Goal: Information Seeking & Learning: Learn about a topic

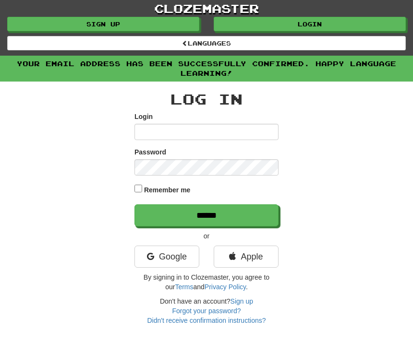
click at [167, 129] on input "Login" at bounding box center [206, 132] width 144 height 16
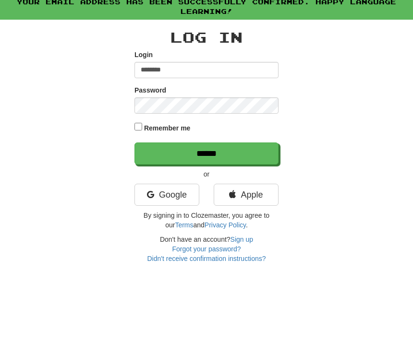
type input "********"
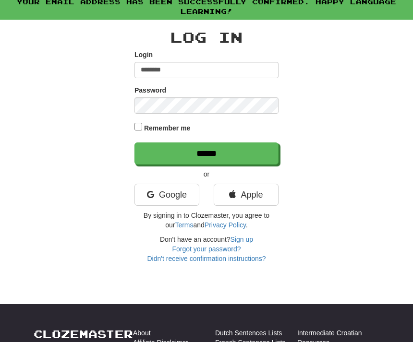
click at [248, 153] on input "******" at bounding box center [206, 154] width 144 height 22
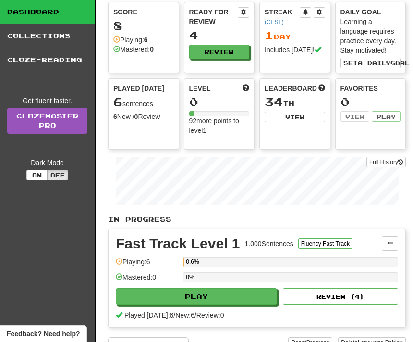
scroll to position [30, 0]
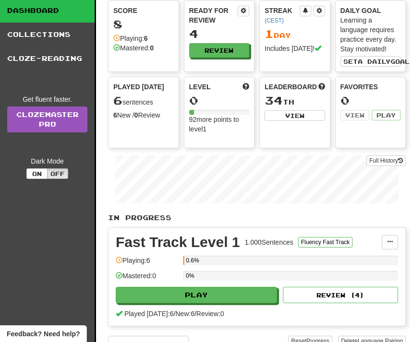
click at [219, 297] on button "Play" at bounding box center [196, 295] width 161 height 16
select select "**"
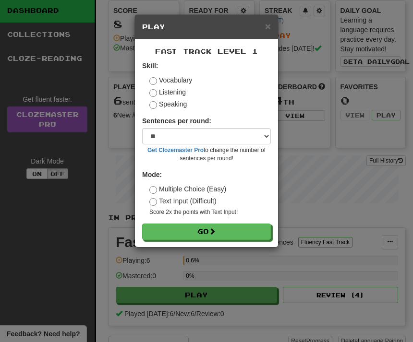
click at [237, 227] on button "Go" at bounding box center [206, 232] width 129 height 16
click at [269, 29] on span "×" at bounding box center [268, 26] width 6 height 11
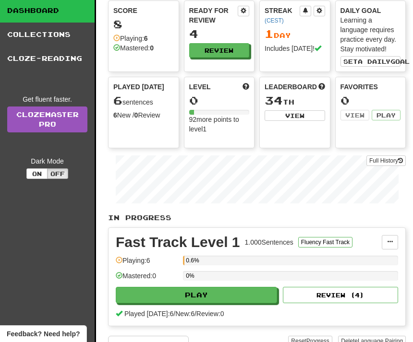
scroll to position [0, 0]
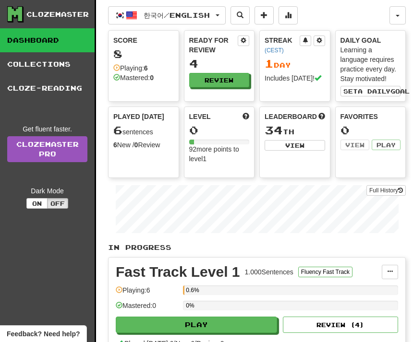
click at [61, 44] on link "Dashboard" at bounding box center [47, 40] width 95 height 24
click at [225, 17] on button "한국어 / English" at bounding box center [167, 15] width 118 height 18
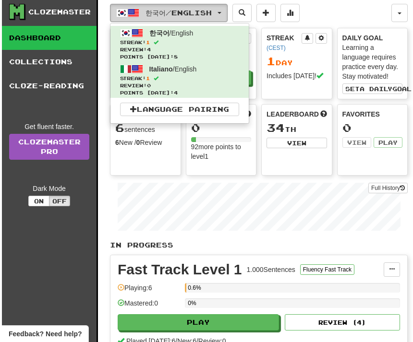
scroll to position [0, 6]
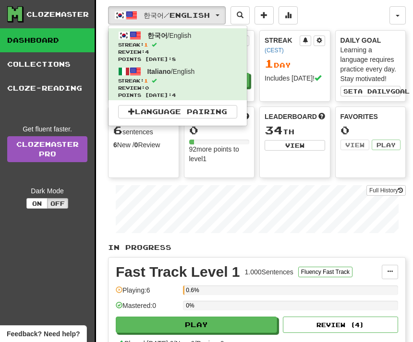
click at [221, 18] on div at bounding box center [206, 171] width 413 height 342
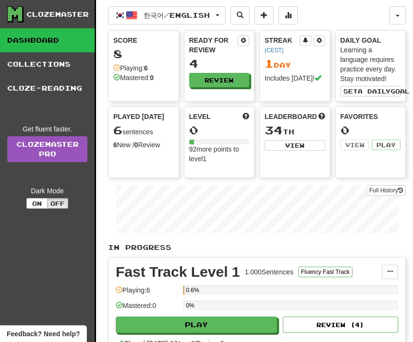
click at [268, 16] on span at bounding box center [264, 15] width 7 height 7
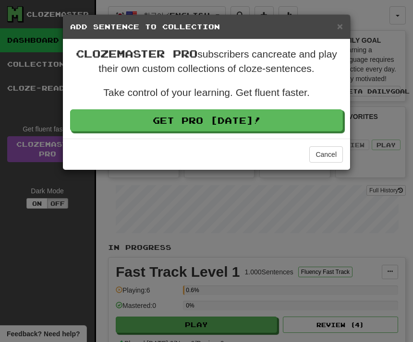
click at [341, 32] on span "×" at bounding box center [340, 26] width 6 height 11
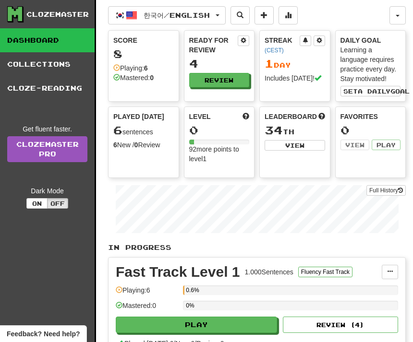
click at [294, 14] on button at bounding box center [288, 15] width 19 height 18
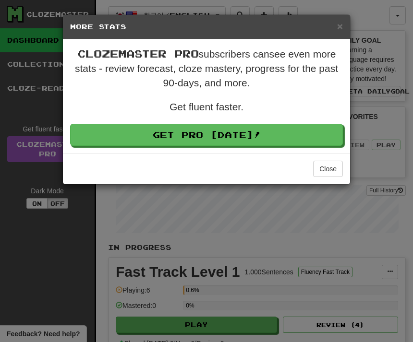
click at [335, 170] on button "Close" at bounding box center [328, 169] width 30 height 16
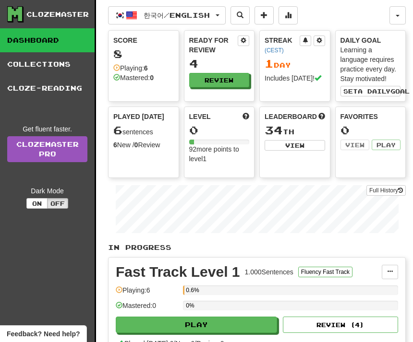
click at [60, 64] on link "Collections" at bounding box center [47, 64] width 95 height 24
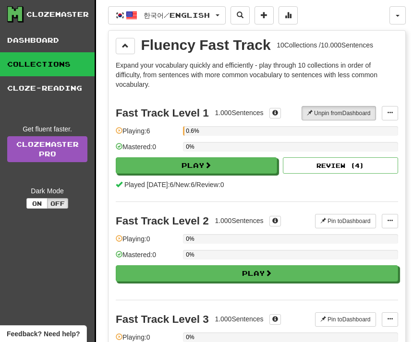
click at [400, 15] on button "button" at bounding box center [398, 15] width 16 height 18
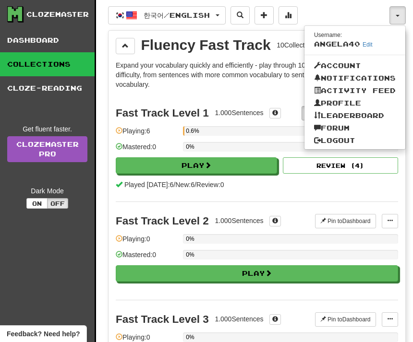
click at [286, 200] on div at bounding box center [206, 171] width 413 height 342
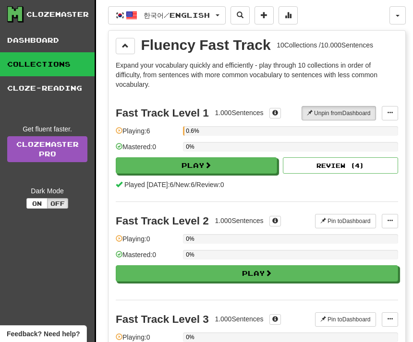
click at [67, 87] on link "Cloze-Reading" at bounding box center [47, 88] width 95 height 24
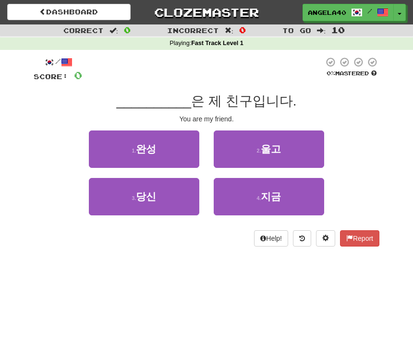
click at [382, 68] on div "/ Score: 0 0 % Mastered __________ 은 제 친구입니다. You are my friend. 1 . 완성 2 . 울고 …" at bounding box center [206, 155] width 360 height 210
click at [378, 79] on div "0 % Mastered" at bounding box center [352, 70] width 56 height 26
click at [377, 79] on div "0 % Mastered" at bounding box center [352, 70] width 56 height 26
click at [381, 69] on div "/ Score: 0 0 % Mastered __________ 은 제 친구입니다. You are my friend. 1 . 완성 2 . 울고 …" at bounding box center [206, 155] width 360 height 210
click at [383, 71] on div "/ Score: 0 0 % Mastered __________ 은 제 친구입니다. You are my friend. 1 . 완성 2 . 울고 …" at bounding box center [206, 155] width 360 height 210
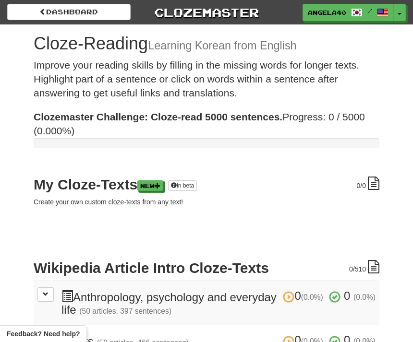
click at [96, 12] on link "Dashboard" at bounding box center [68, 12] width 123 height 16
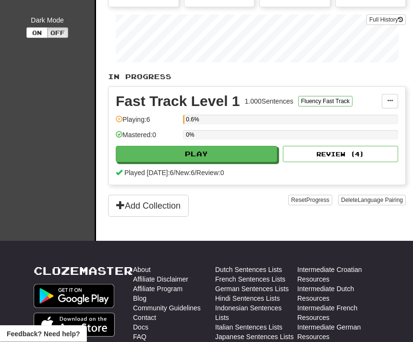
scroll to position [171, 0]
click at [356, 153] on button "Review ( 4 )" at bounding box center [340, 154] width 115 height 16
select select "**"
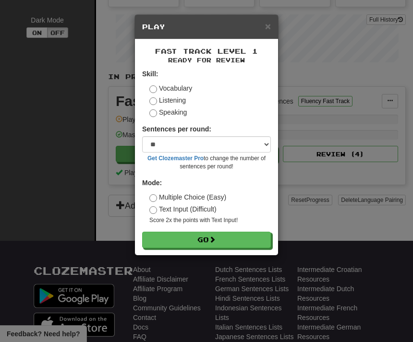
click at [269, 27] on span "×" at bounding box center [268, 26] width 6 height 11
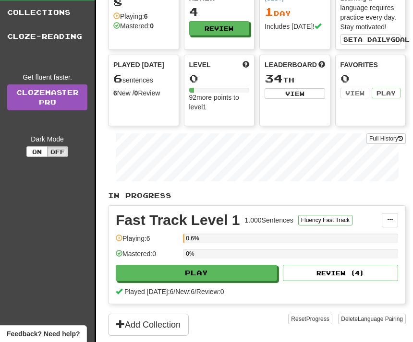
scroll to position [0, 0]
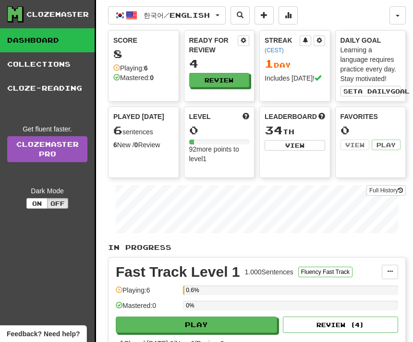
click at [238, 16] on button at bounding box center [240, 15] width 19 height 18
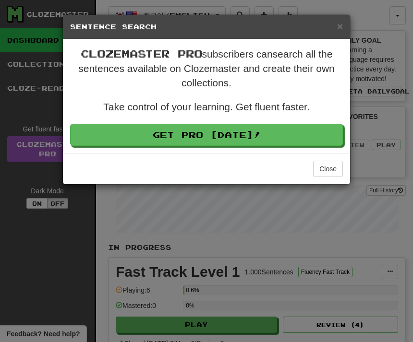
click at [341, 28] on span "×" at bounding box center [340, 26] width 6 height 11
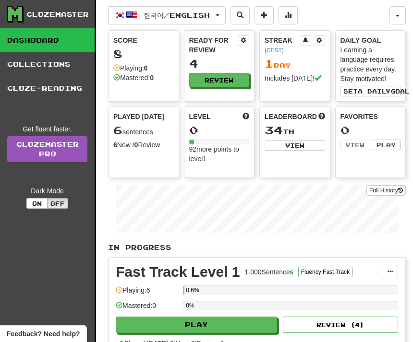
click at [243, 14] on button at bounding box center [240, 15] width 19 height 18
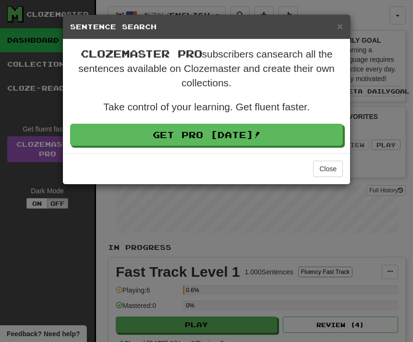
click at [341, 31] on span "×" at bounding box center [340, 26] width 6 height 11
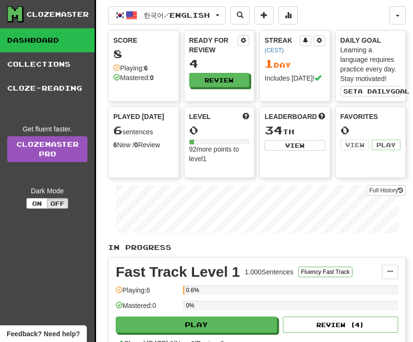
click at [403, 18] on button "button" at bounding box center [398, 15] width 16 height 18
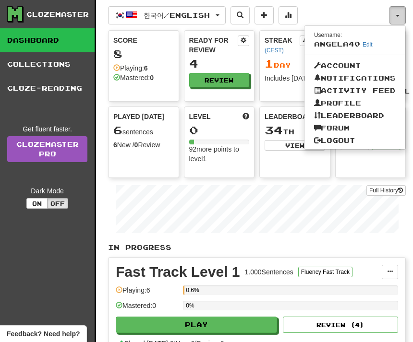
scroll to position [0, 6]
click at [397, 9] on div at bounding box center [206, 171] width 413 height 342
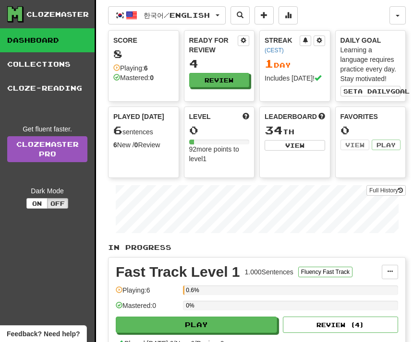
click at [130, 16] on span "button" at bounding box center [132, 16] width 12 height 12
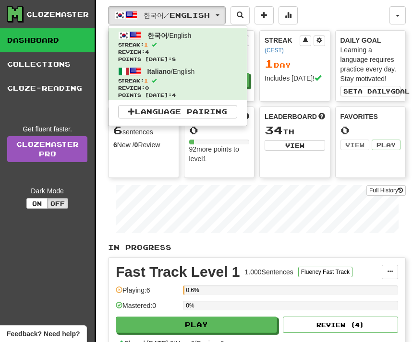
click at [128, 112] on span at bounding box center [131, 111] width 7 height 7
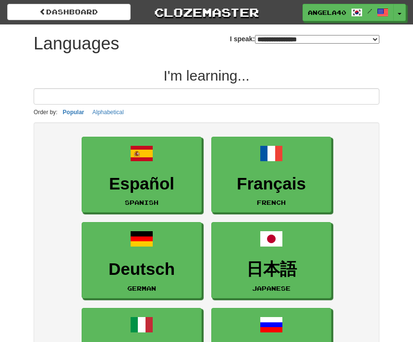
select select "*******"
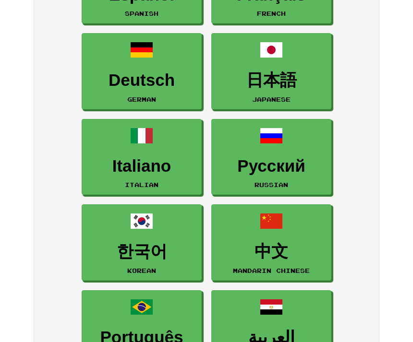
scroll to position [191, 0]
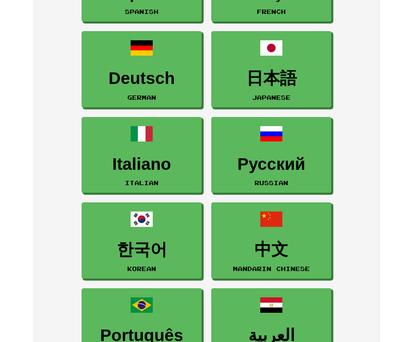
click at [143, 155] on h3 "Italiano" at bounding box center [142, 164] width 110 height 19
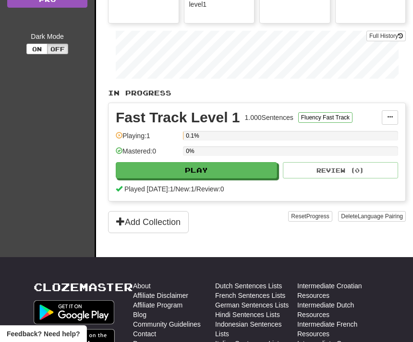
scroll to position [154, 6]
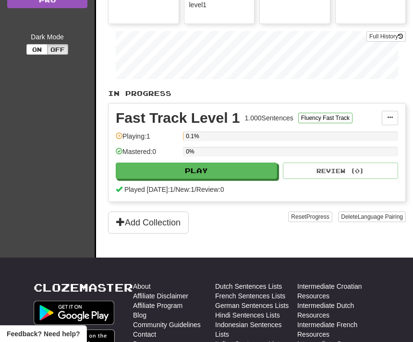
click at [221, 166] on button "Play" at bounding box center [196, 171] width 161 height 16
select select "**"
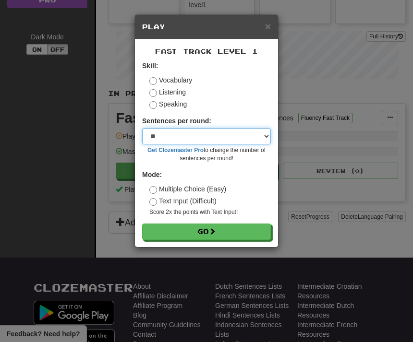
click at [267, 136] on select "* ** ** ** ** ** *** ********" at bounding box center [206, 136] width 129 height 16
click at [225, 232] on button "Go" at bounding box center [206, 232] width 129 height 16
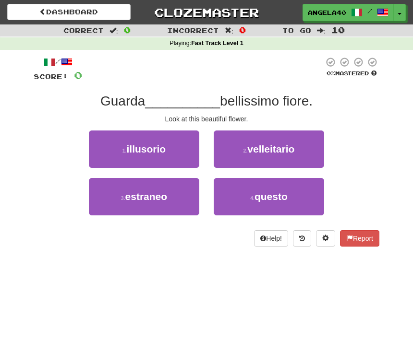
click at [290, 178] on button "4 . questo" at bounding box center [269, 196] width 110 height 37
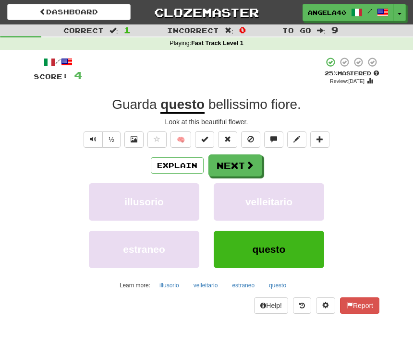
click at [249, 157] on button "Next" at bounding box center [235, 166] width 54 height 22
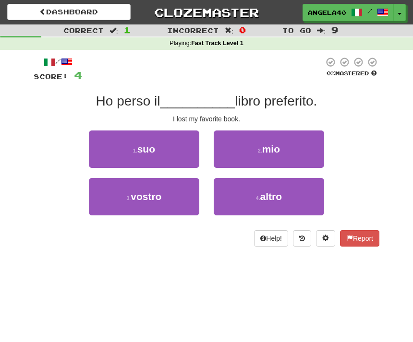
click at [284, 154] on button "2 . mio" at bounding box center [269, 149] width 110 height 37
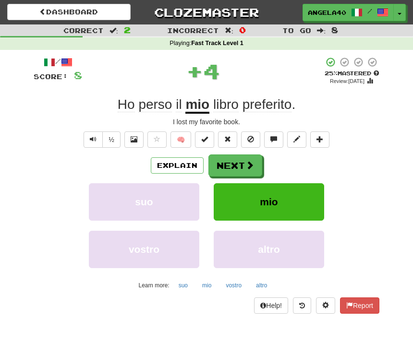
click at [281, 194] on button "mio" at bounding box center [269, 201] width 110 height 37
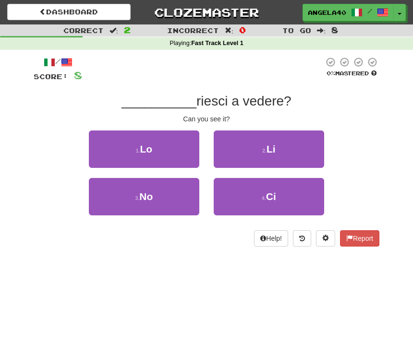
click at [161, 147] on button "1 . Lo" at bounding box center [144, 149] width 110 height 37
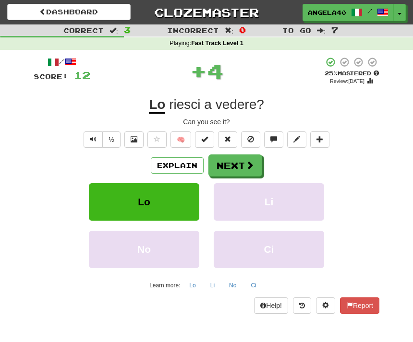
click at [249, 158] on button "Next" at bounding box center [235, 166] width 54 height 22
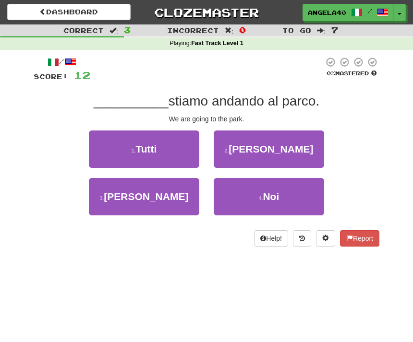
click at [280, 186] on button "4 . Noi" at bounding box center [269, 196] width 110 height 37
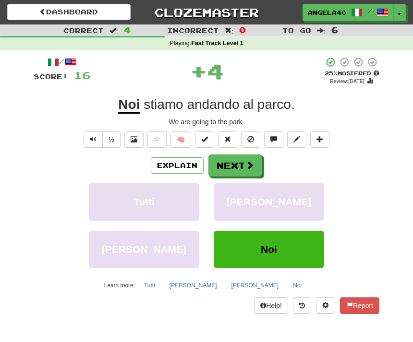
click at [250, 166] on span at bounding box center [249, 165] width 9 height 9
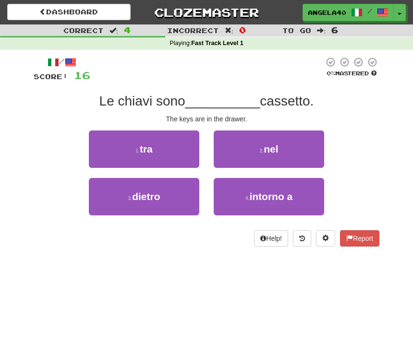
click at [293, 146] on button "2 . nel" at bounding box center [269, 149] width 110 height 37
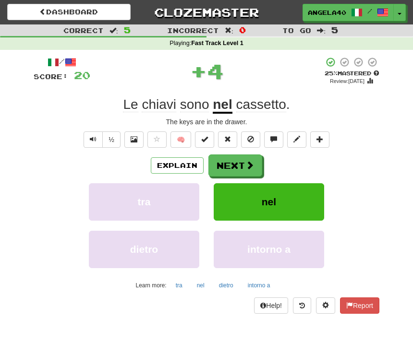
click at [246, 158] on button "Next" at bounding box center [235, 166] width 54 height 22
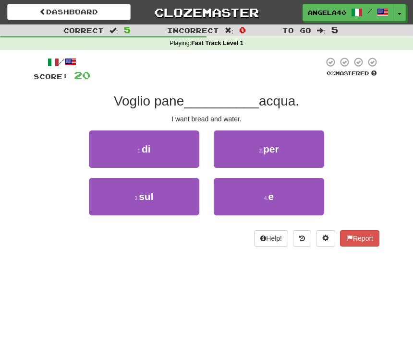
click at [284, 191] on button "4 . e" at bounding box center [269, 196] width 110 height 37
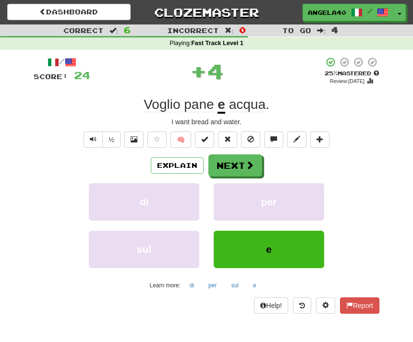
click at [252, 162] on span at bounding box center [249, 165] width 9 height 9
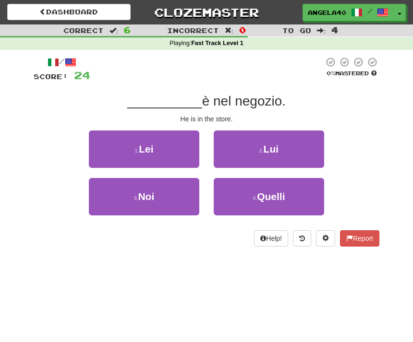
click at [295, 146] on button "2 . Lui" at bounding box center [269, 149] width 110 height 37
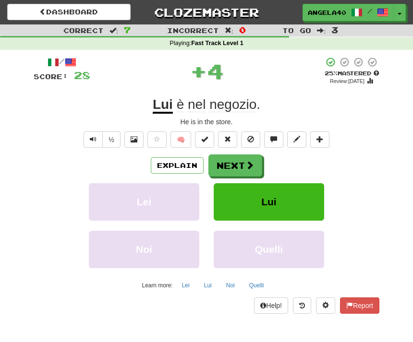
click at [252, 164] on span at bounding box center [249, 165] width 9 height 9
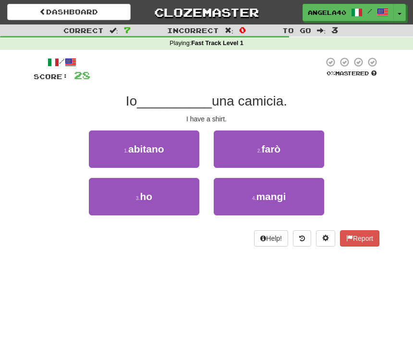
click at [170, 191] on button "3 . ho" at bounding box center [144, 196] width 110 height 37
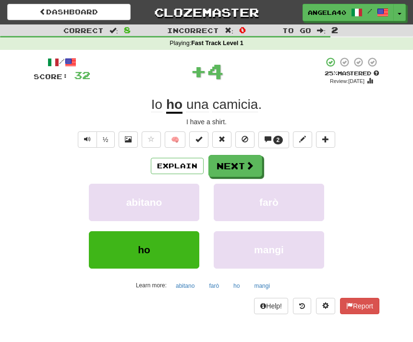
click at [250, 161] on span at bounding box center [249, 165] width 9 height 9
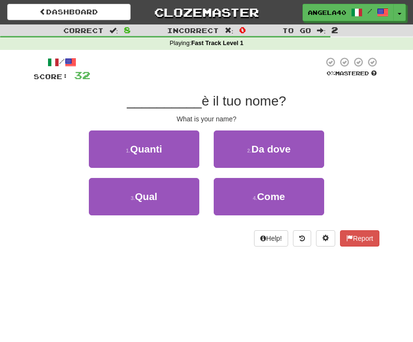
click at [283, 199] on span "Come" at bounding box center [271, 196] width 28 height 11
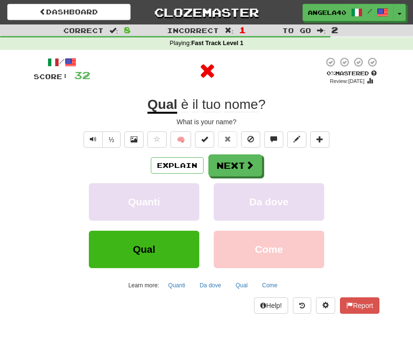
click at [249, 165] on span at bounding box center [249, 165] width 9 height 9
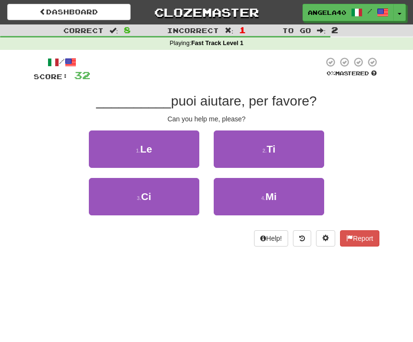
click at [299, 192] on button "4 . Mi" at bounding box center [269, 196] width 110 height 37
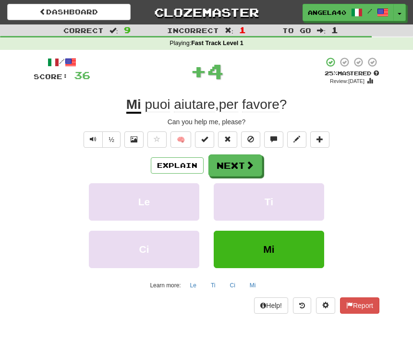
click at [254, 164] on span at bounding box center [249, 165] width 9 height 9
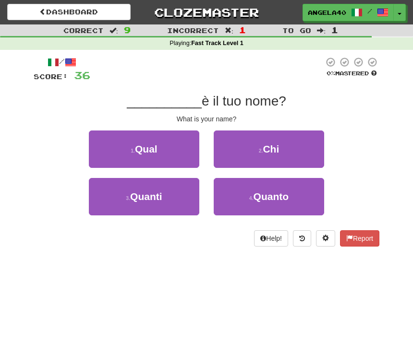
click at [175, 153] on button "1 . Qual" at bounding box center [144, 149] width 110 height 37
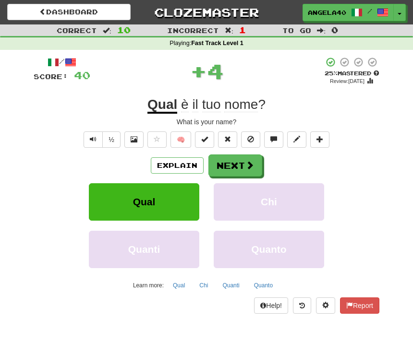
click at [246, 166] on span at bounding box center [249, 165] width 9 height 9
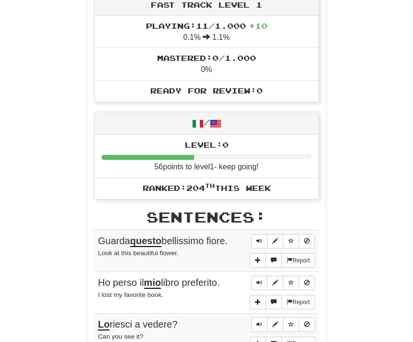
scroll to position [341, 0]
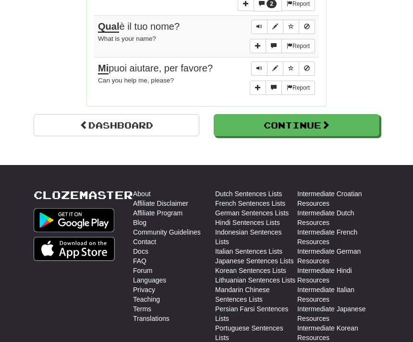
click at [328, 121] on span at bounding box center [325, 125] width 9 height 9
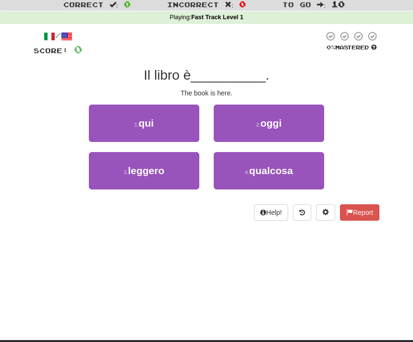
scroll to position [0, 0]
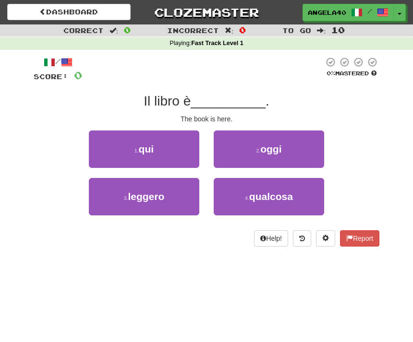
click at [174, 146] on button "1 . qui" at bounding box center [144, 149] width 110 height 37
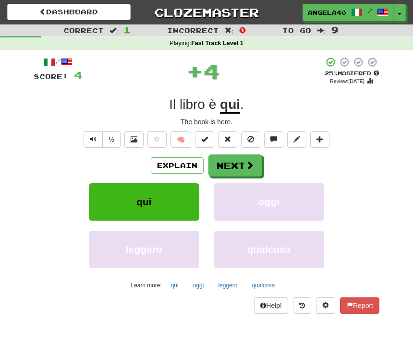
click at [246, 161] on span at bounding box center [249, 165] width 9 height 9
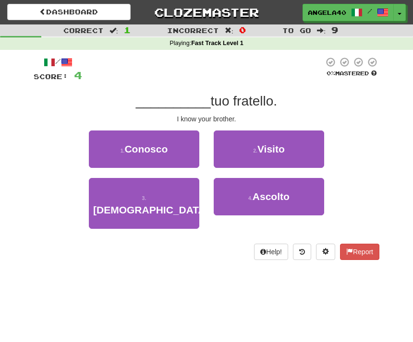
click at [176, 148] on button "1 . Conosco" at bounding box center [144, 149] width 110 height 37
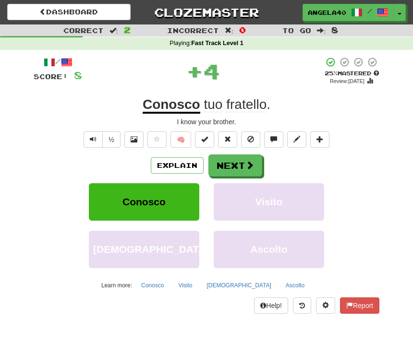
click at [244, 166] on button "Next" at bounding box center [235, 166] width 54 height 22
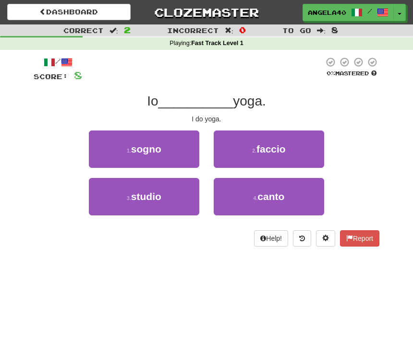
click at [280, 152] on span "faccio" at bounding box center [270, 149] width 29 height 11
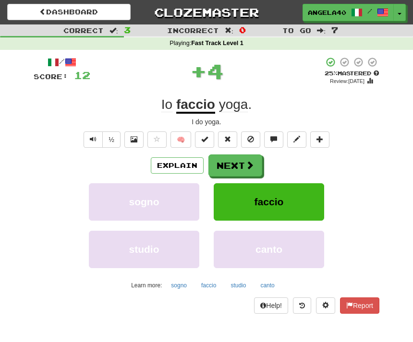
click at [239, 157] on button "Next" at bounding box center [235, 166] width 54 height 22
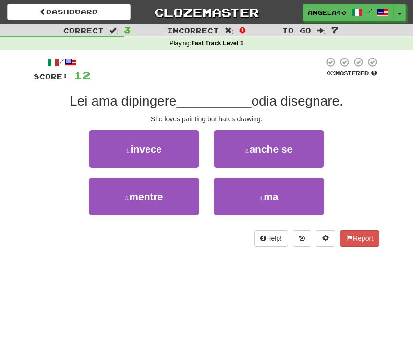
click at [171, 200] on button "3 . mentre" at bounding box center [144, 196] width 110 height 37
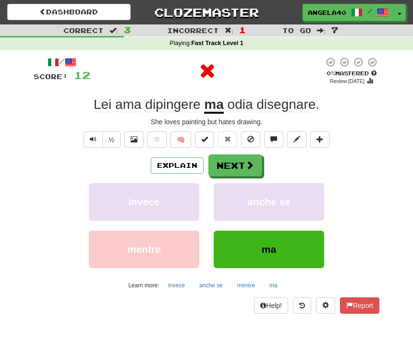
click at [244, 162] on button "Next" at bounding box center [235, 166] width 54 height 22
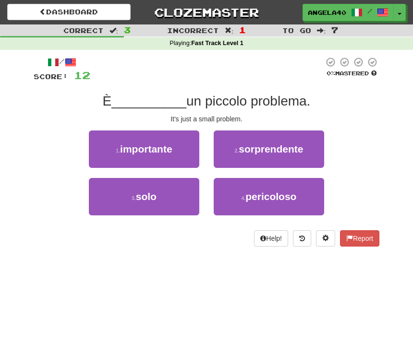
click at [176, 191] on button "3 . solo" at bounding box center [144, 196] width 110 height 37
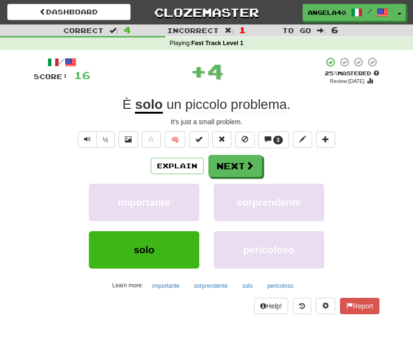
click at [250, 162] on span at bounding box center [249, 165] width 9 height 9
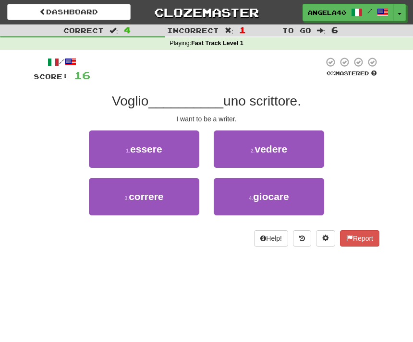
click at [167, 139] on button "1 . essere" at bounding box center [144, 149] width 110 height 37
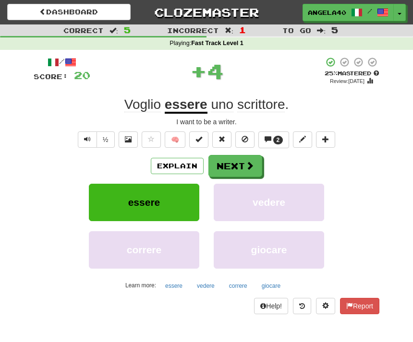
click at [257, 164] on button "Next" at bounding box center [235, 166] width 54 height 22
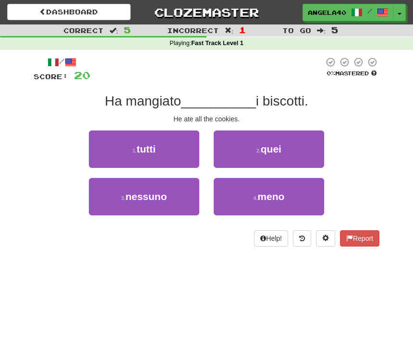
click at [180, 147] on button "1 . tutti" at bounding box center [144, 149] width 110 height 37
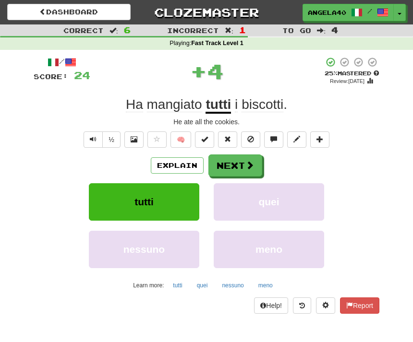
click at [255, 165] on button "Next" at bounding box center [235, 166] width 54 height 22
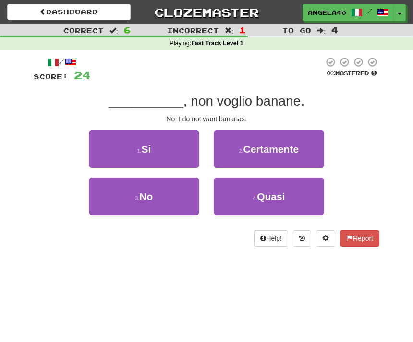
click at [176, 192] on button "3 . No" at bounding box center [144, 196] width 110 height 37
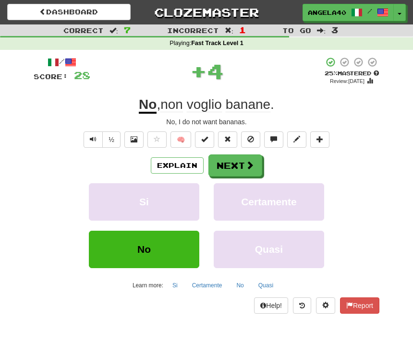
click at [247, 163] on span at bounding box center [249, 165] width 9 height 9
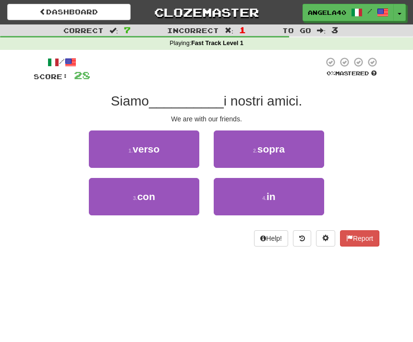
click at [181, 197] on button "3 . con" at bounding box center [144, 196] width 110 height 37
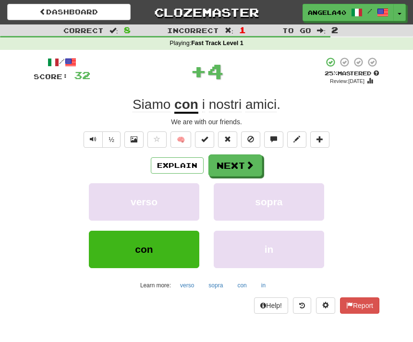
click at [243, 165] on button "Next" at bounding box center [235, 166] width 54 height 22
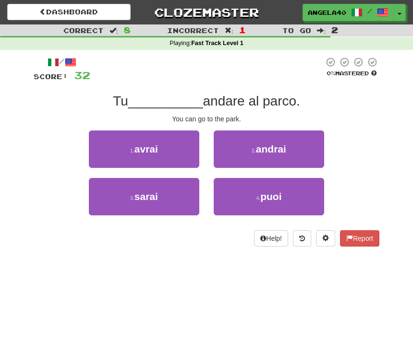
click at [298, 149] on button "2 . andrai" at bounding box center [269, 149] width 110 height 37
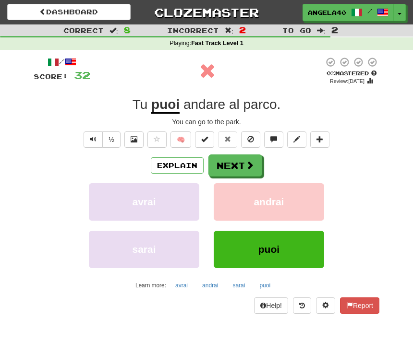
click at [249, 168] on span at bounding box center [249, 165] width 9 height 9
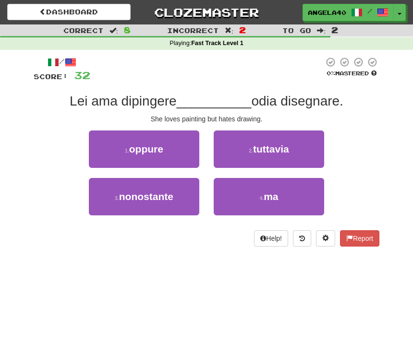
click at [295, 200] on button "4 . ma" at bounding box center [269, 196] width 110 height 37
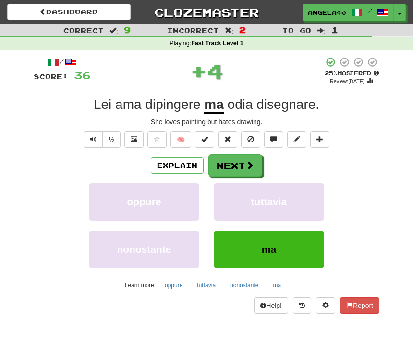
click at [246, 168] on span at bounding box center [249, 165] width 9 height 9
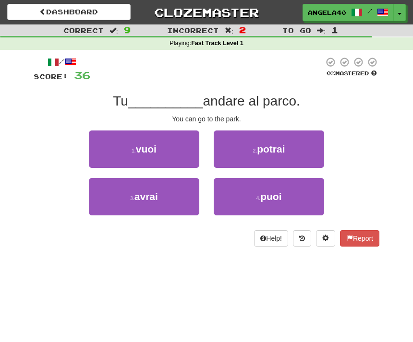
click at [283, 199] on button "4 . puoi" at bounding box center [269, 196] width 110 height 37
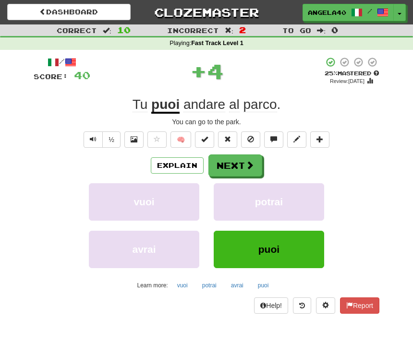
click at [247, 165] on span at bounding box center [249, 165] width 9 height 9
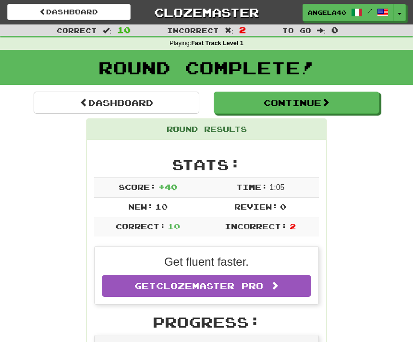
click at [327, 107] on span at bounding box center [325, 102] width 9 height 9
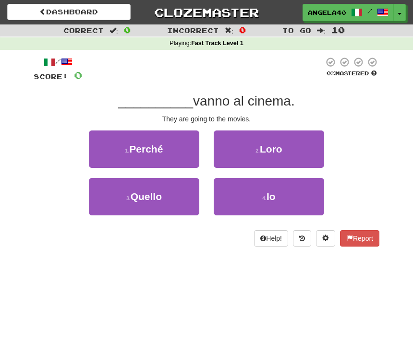
click at [304, 193] on button "4 . Io" at bounding box center [269, 196] width 110 height 37
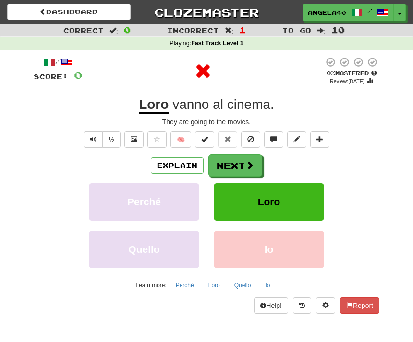
click at [253, 163] on span at bounding box center [249, 165] width 9 height 9
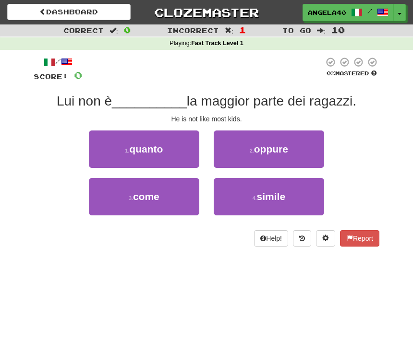
click at [171, 194] on button "3 . come" at bounding box center [144, 196] width 110 height 37
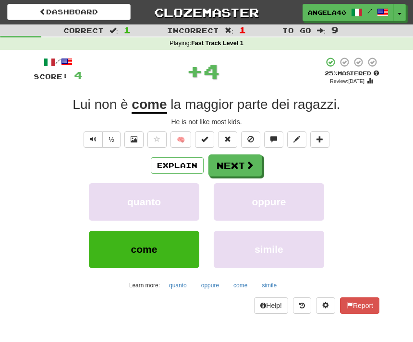
click at [250, 161] on span at bounding box center [249, 165] width 9 height 9
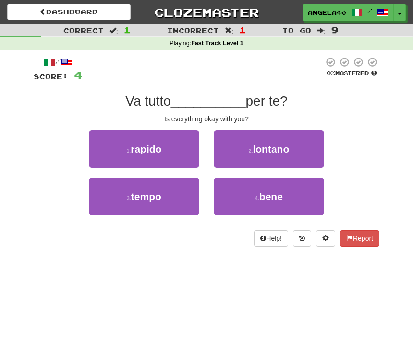
click at [305, 195] on button "4 . bene" at bounding box center [269, 196] width 110 height 37
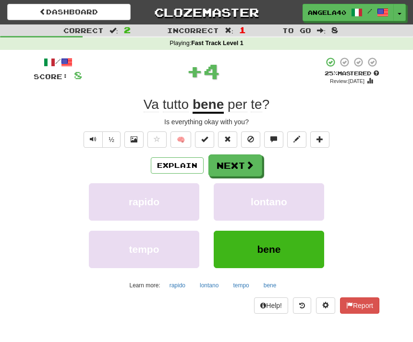
click at [256, 167] on button "Next" at bounding box center [235, 166] width 54 height 22
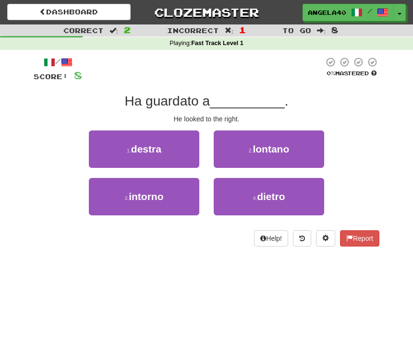
click at [180, 155] on button "1 . destra" at bounding box center [144, 149] width 110 height 37
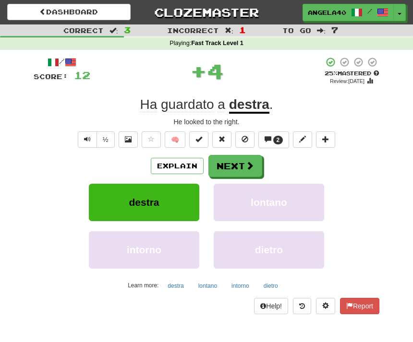
click at [247, 164] on span at bounding box center [249, 165] width 9 height 9
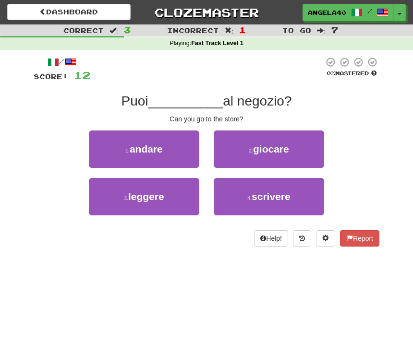
click at [176, 154] on button "1 . andare" at bounding box center [144, 149] width 110 height 37
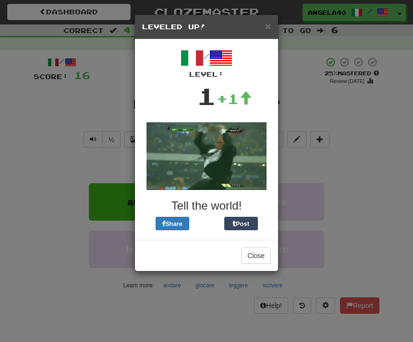
click at [259, 259] on button "Close" at bounding box center [256, 256] width 30 height 16
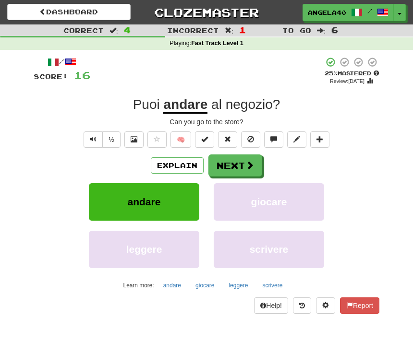
click at [245, 163] on span at bounding box center [249, 165] width 9 height 9
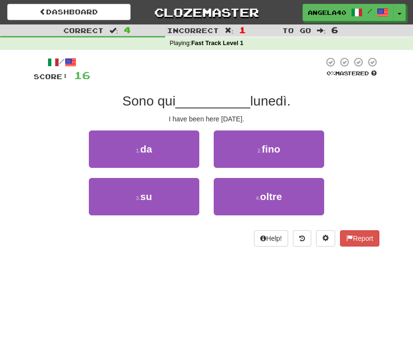
click at [176, 151] on button "1 . da" at bounding box center [144, 149] width 110 height 37
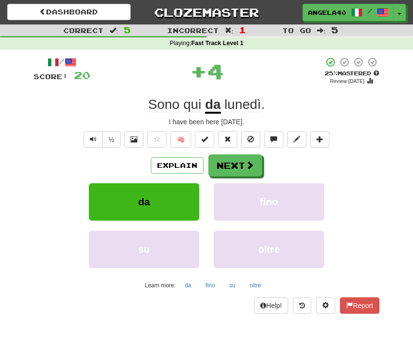
click at [246, 166] on span at bounding box center [249, 165] width 9 height 9
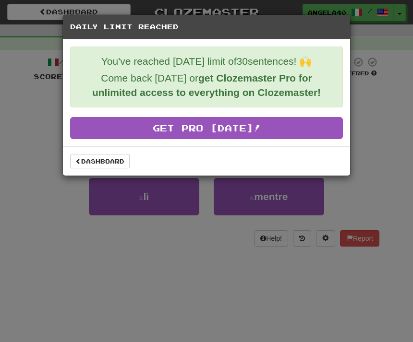
click at [117, 167] on link "Dashboard" at bounding box center [100, 161] width 60 height 14
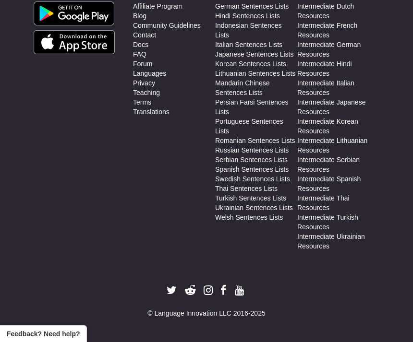
scroll to position [454, 0]
